Goal: Obtain resource: Obtain resource

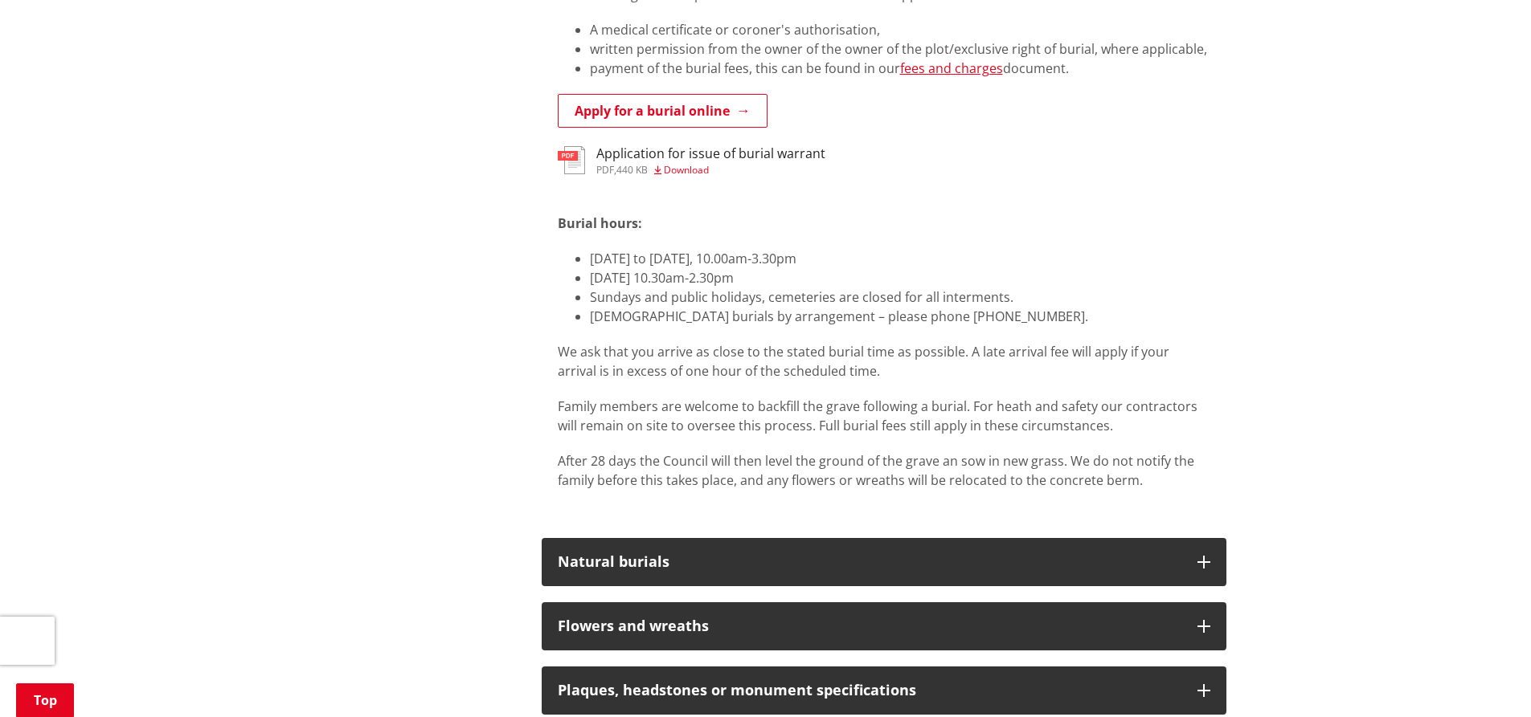
scroll to position [803, 0]
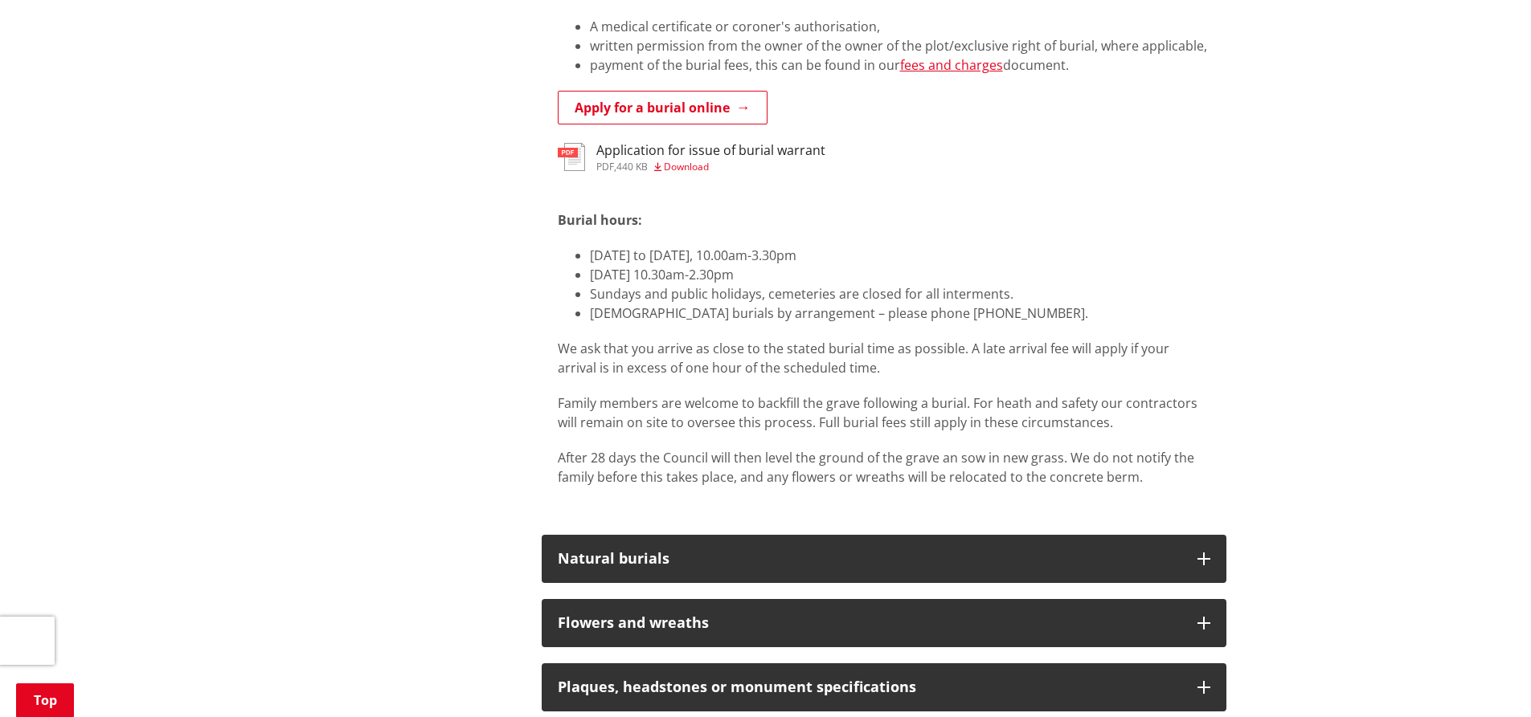
click at [796, 255] on span "[DATE] to [DATE], 10.00am-3.30pm" at bounding box center [693, 256] width 206 height 18
drag, startPoint x: 800, startPoint y: 255, endPoint x: 587, endPoint y: 255, distance: 213.7
click at [587, 255] on ul "[DATE] to [DATE], 10.00am-3.30pm [DATE] 10.30am-2.30pm Sundays and public holid…" at bounding box center [884, 284] width 652 height 77
click at [1063, 419] on p "Family members are welcome to backfill the grave following a burial. For heath …" at bounding box center [884, 413] width 652 height 39
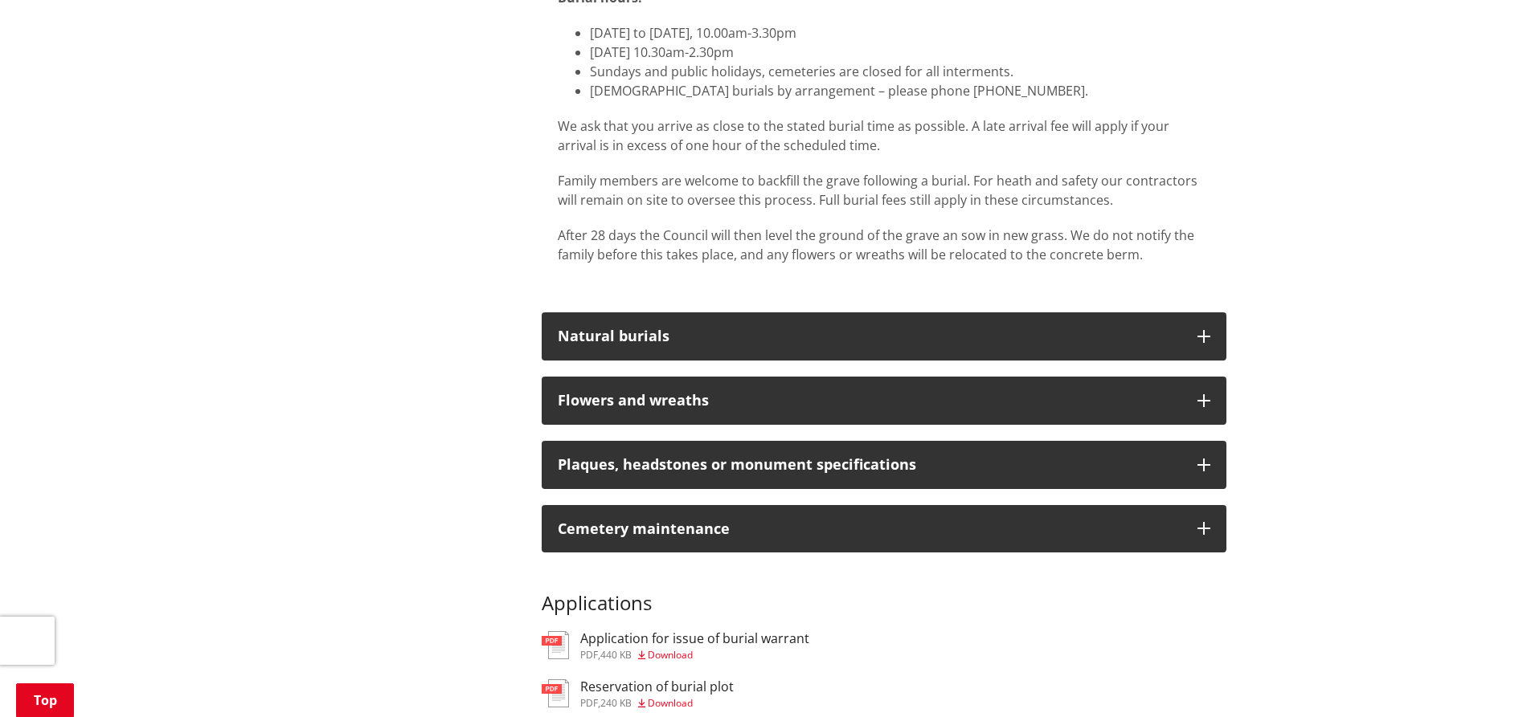
scroll to position [1044, 0]
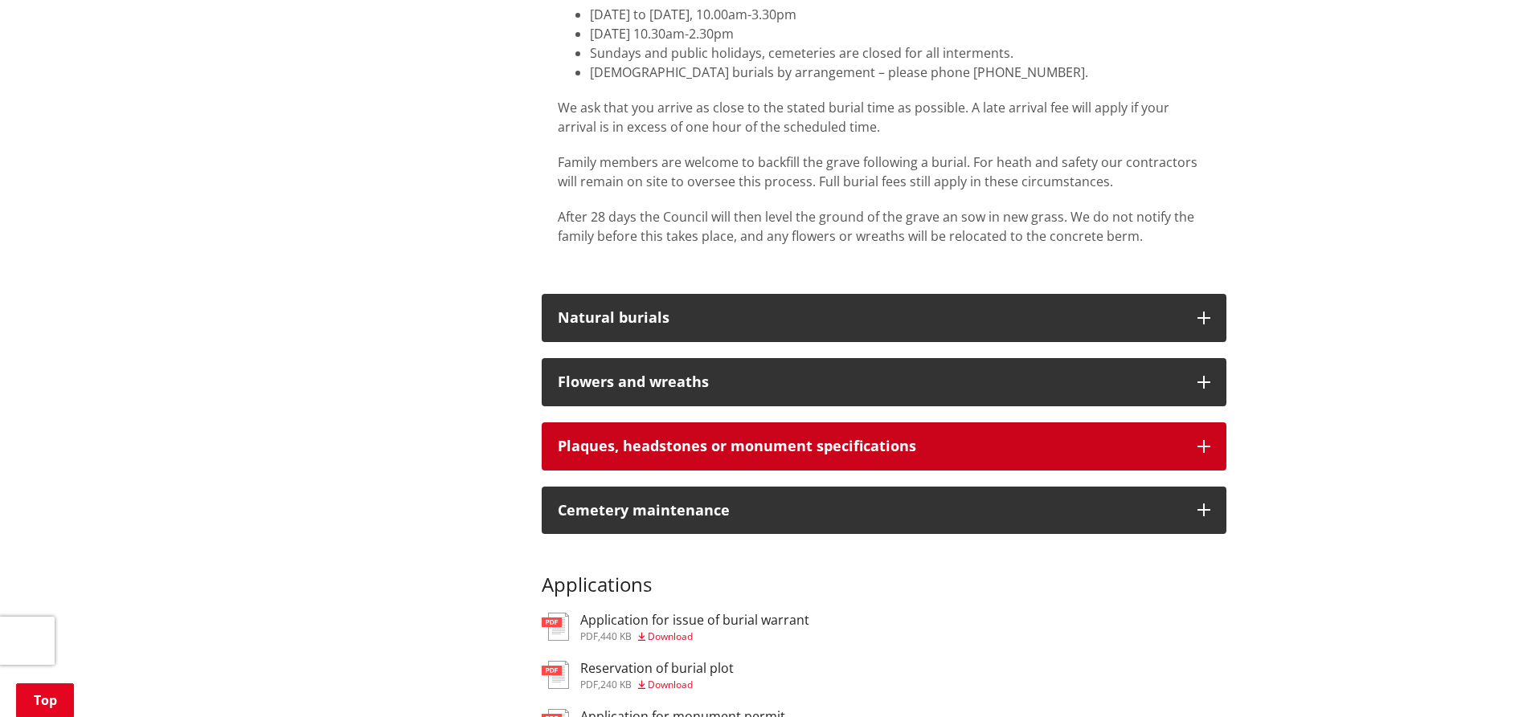
click at [718, 452] on div "Plaques, headstones or monument specifications" at bounding box center [869, 447] width 623 height 16
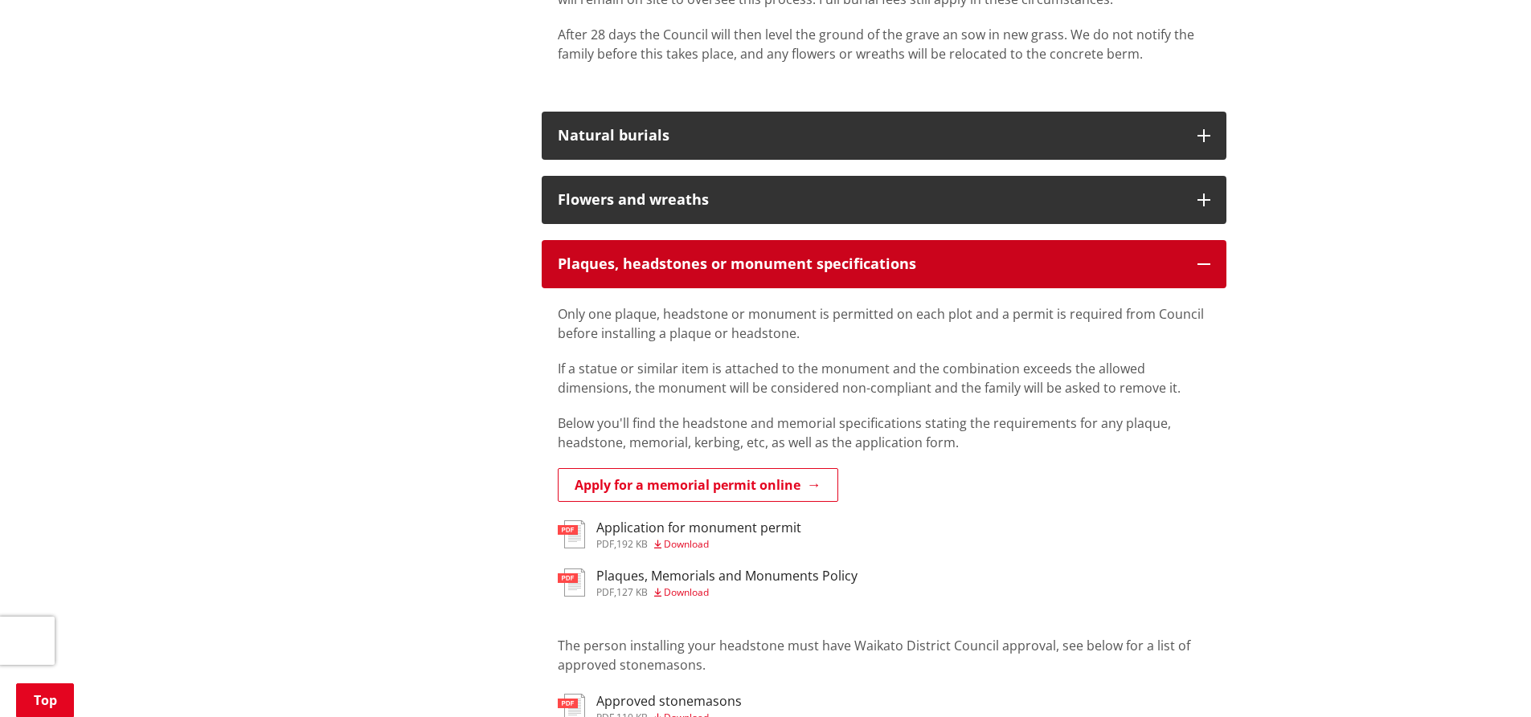
scroll to position [1366, 0]
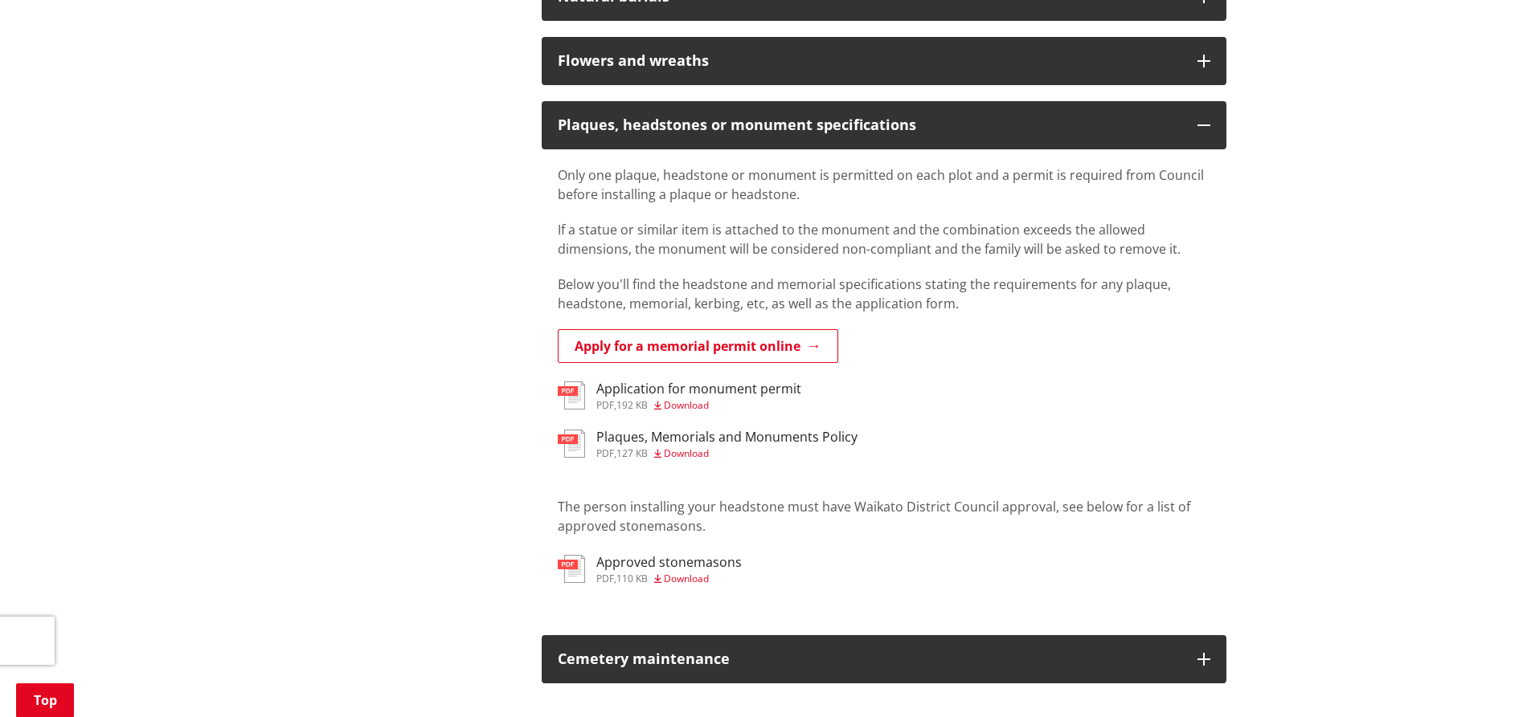
click at [693, 579] on span "Download" at bounding box center [686, 579] width 45 height 14
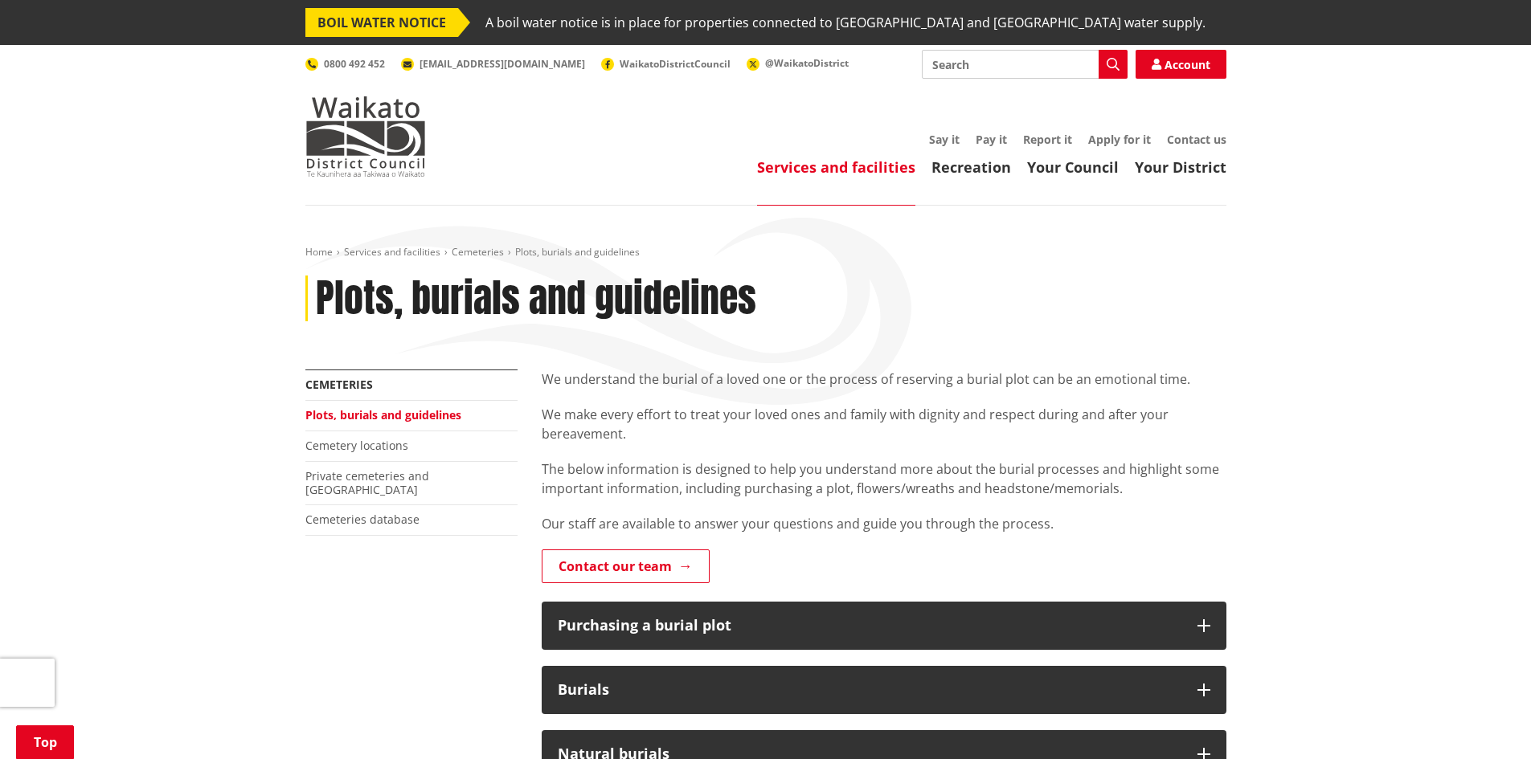
scroll to position [760, 0]
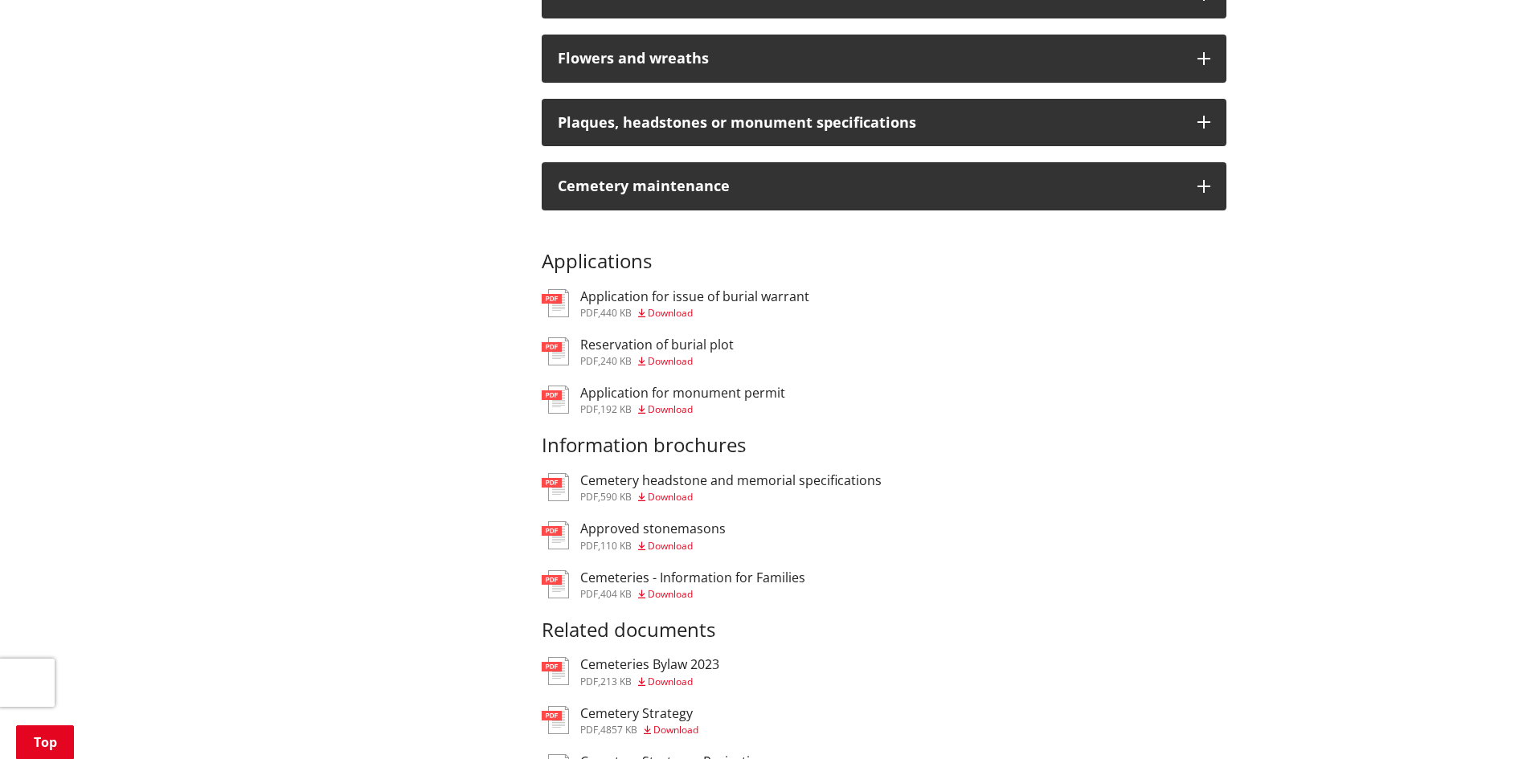
click at [701, 292] on h3 "Application for issue of burial warrant" at bounding box center [694, 296] width 229 height 15
